Goal: Check status: Check status

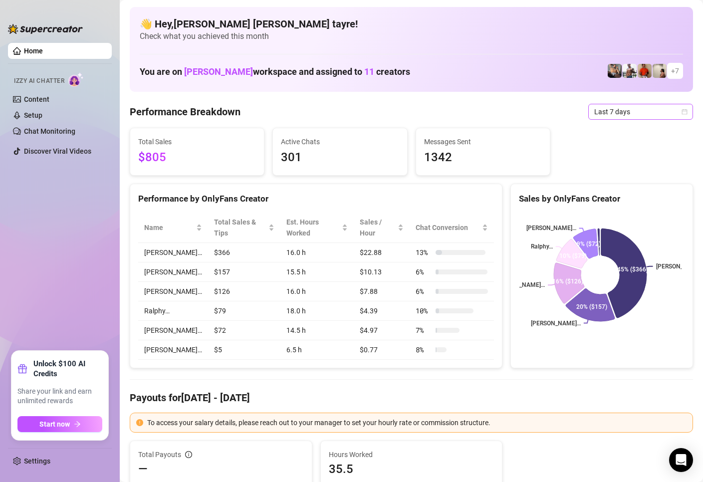
click at [600, 109] on span "Last 7 days" at bounding box center [640, 111] width 93 height 15
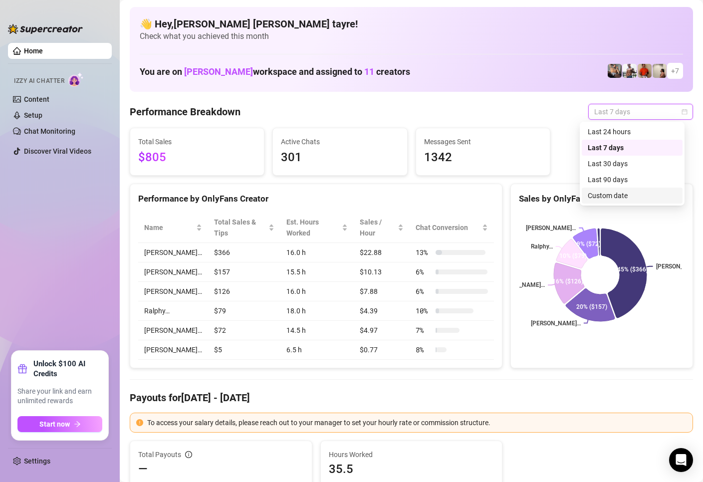
click at [599, 200] on div "Custom date" at bounding box center [632, 195] width 89 height 11
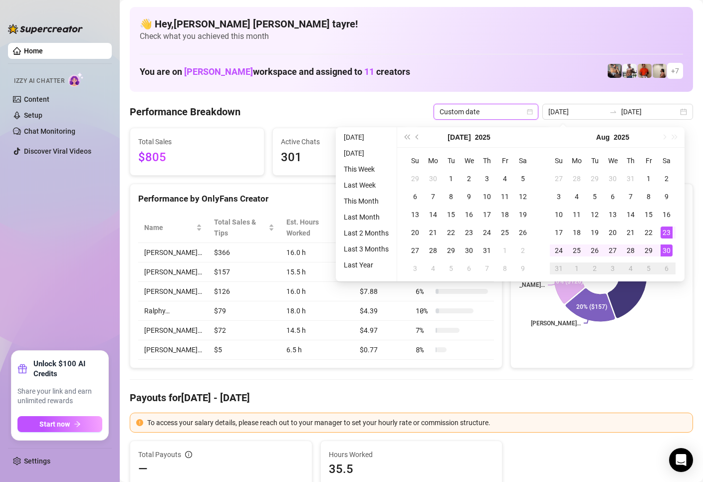
click at [359, 139] on li "[DATE]" at bounding box center [366, 137] width 53 height 12
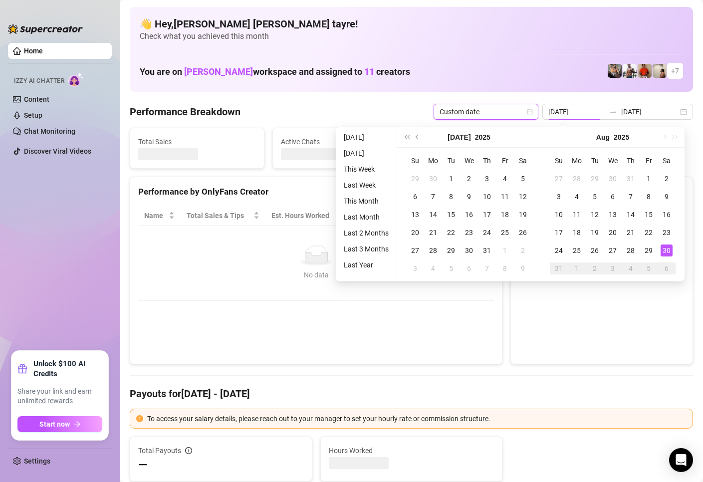
type input "[DATE]"
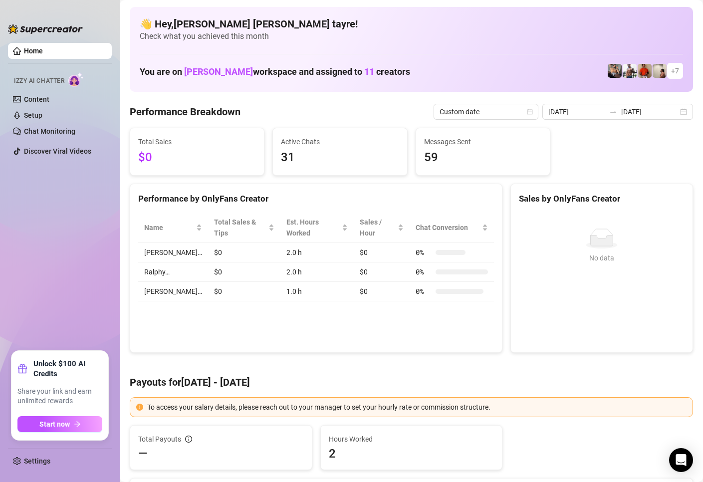
click at [38, 334] on ul "Home Izzy AI Chatter Content Setup Chat Monitoring Discover Viral Videos" at bounding box center [60, 193] width 104 height 308
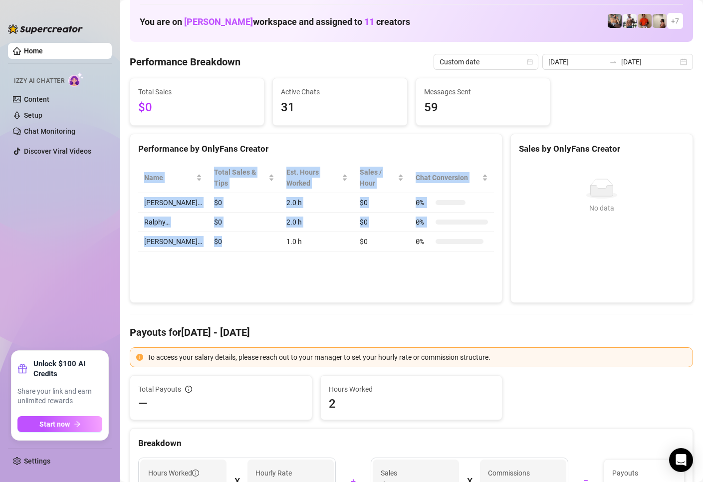
drag, startPoint x: 212, startPoint y: 205, endPoint x: 231, endPoint y: 226, distance: 28.6
click at [231, 226] on div "Performance by OnlyFans Creator Name Total Sales & Tips Est. Hours Worked Sales…" at bounding box center [316, 219] width 373 height 170
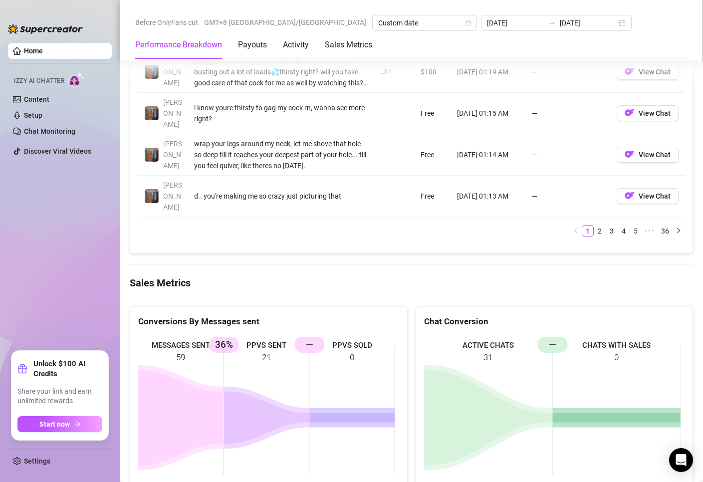
scroll to position [1397, 0]
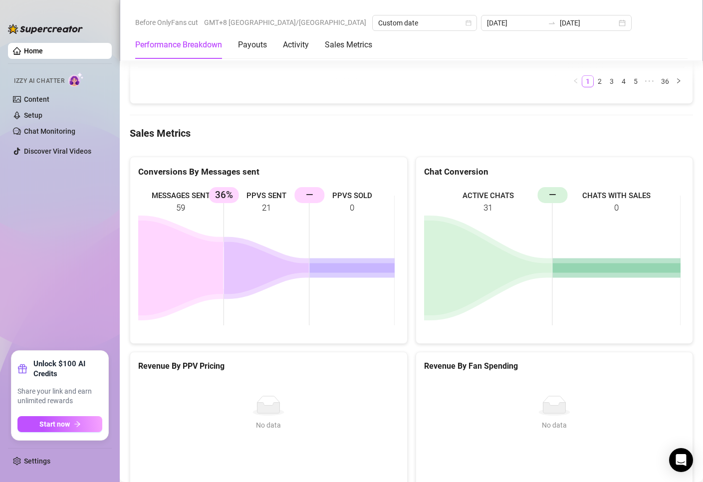
drag, startPoint x: 273, startPoint y: 145, endPoint x: 269, endPoint y: 200, distance: 55.5
click at [266, 186] on rect at bounding box center [266, 261] width 257 height 150
drag, startPoint x: 251, startPoint y: 182, endPoint x: 233, endPoint y: 168, distance: 23.2
click at [233, 186] on icon "MESSAGES SENT 59 PPVS SENT 21 36% PPVS SOLD 0 —" at bounding box center [266, 261] width 257 height 150
click at [76, 215] on ul "Home Izzy AI Chatter Content Setup Chat Monitoring Discover Viral Videos" at bounding box center [60, 193] width 104 height 308
